Goal: Task Accomplishment & Management: Manage account settings

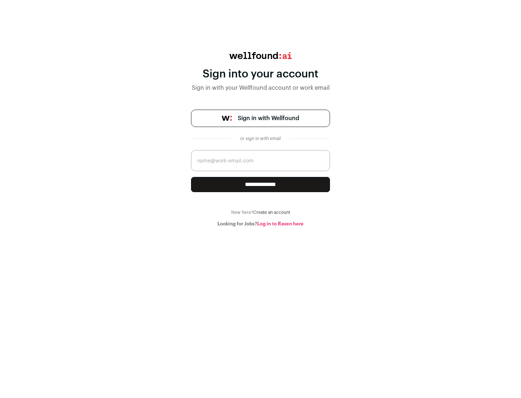
click at [268, 118] on span "Sign in with Wellfound" at bounding box center [268, 118] width 61 height 9
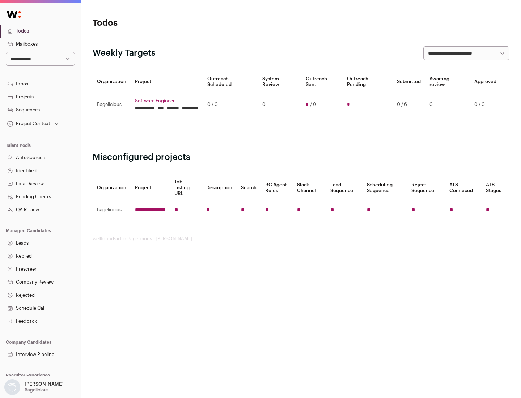
click at [40, 97] on link "Projects" at bounding box center [40, 96] width 81 height 13
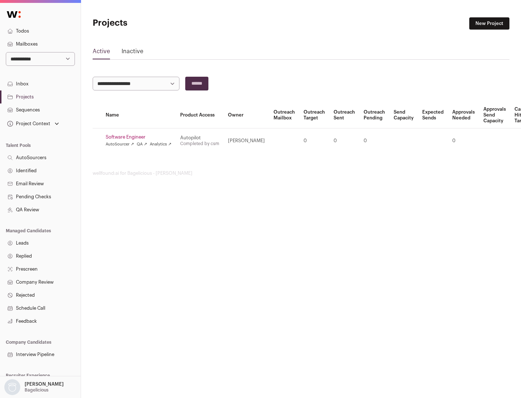
click at [141, 137] on link "Software Engineer" at bounding box center [139, 137] width 66 height 6
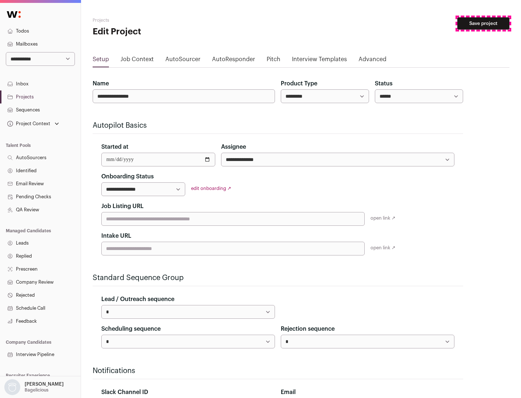
click at [483, 24] on button "Save project" at bounding box center [483, 23] width 52 height 12
